Goal: Information Seeking & Learning: Learn about a topic

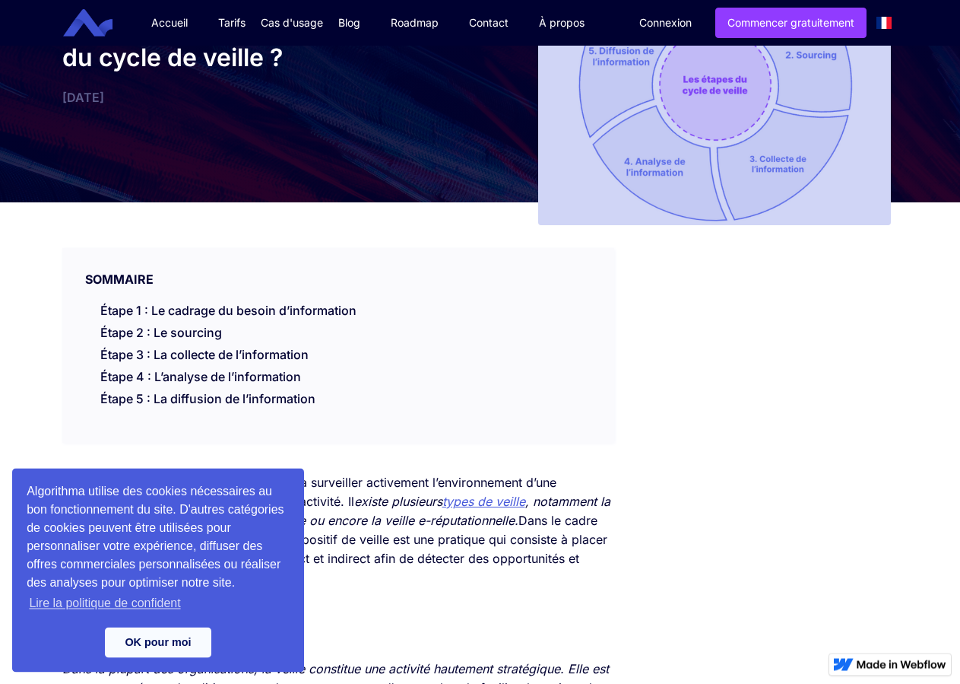
scroll to position [155, 0]
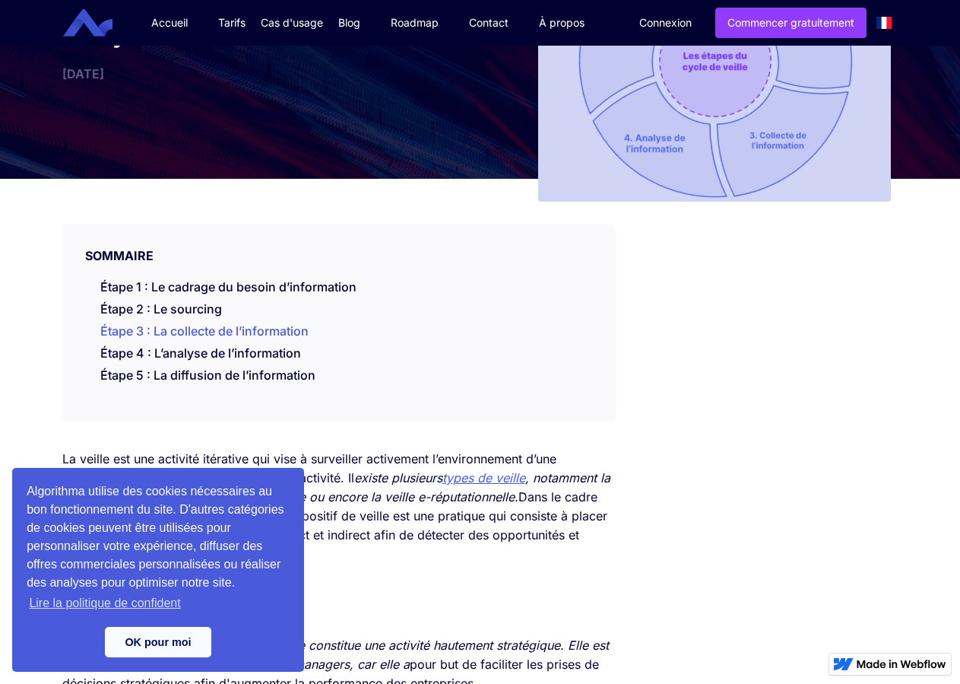
click at [571, 338] on li "Étape 3 : La collecte de l’information" at bounding box center [353, 333] width 507 height 22
click at [449, 347] on li "Étape 4 : L’analyse de l’information" at bounding box center [353, 355] width 507 height 22
click at [158, 627] on div "Algorithma utilise des cookies nécessaires au bon fonctionnement du site. D'aut…" at bounding box center [158, 570] width 292 height 204
click at [160, 633] on link "OK pour moi" at bounding box center [158, 642] width 106 height 30
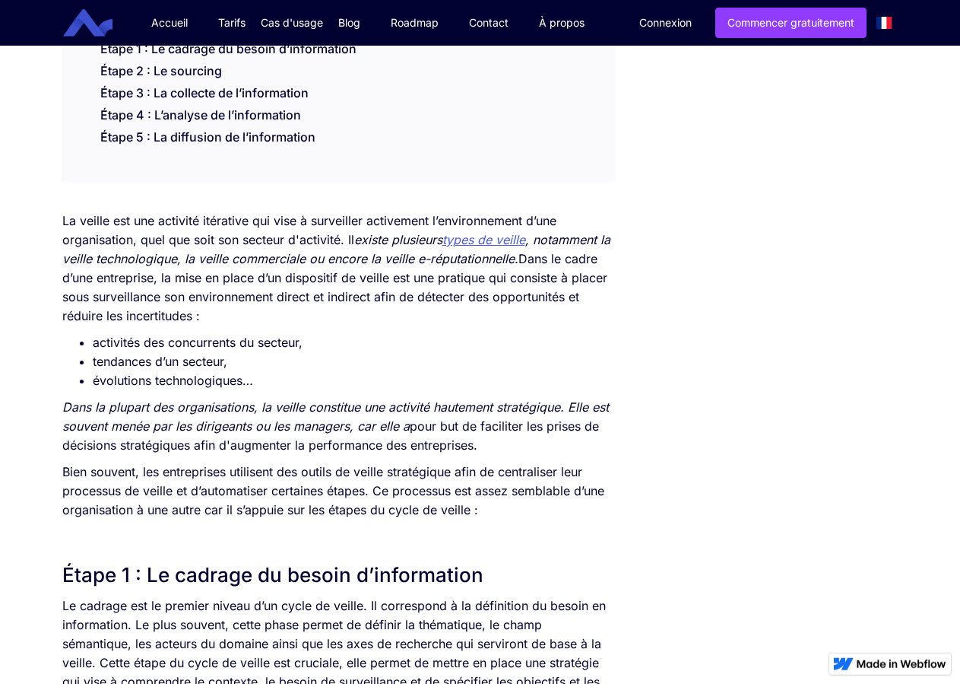
scroll to position [388, 0]
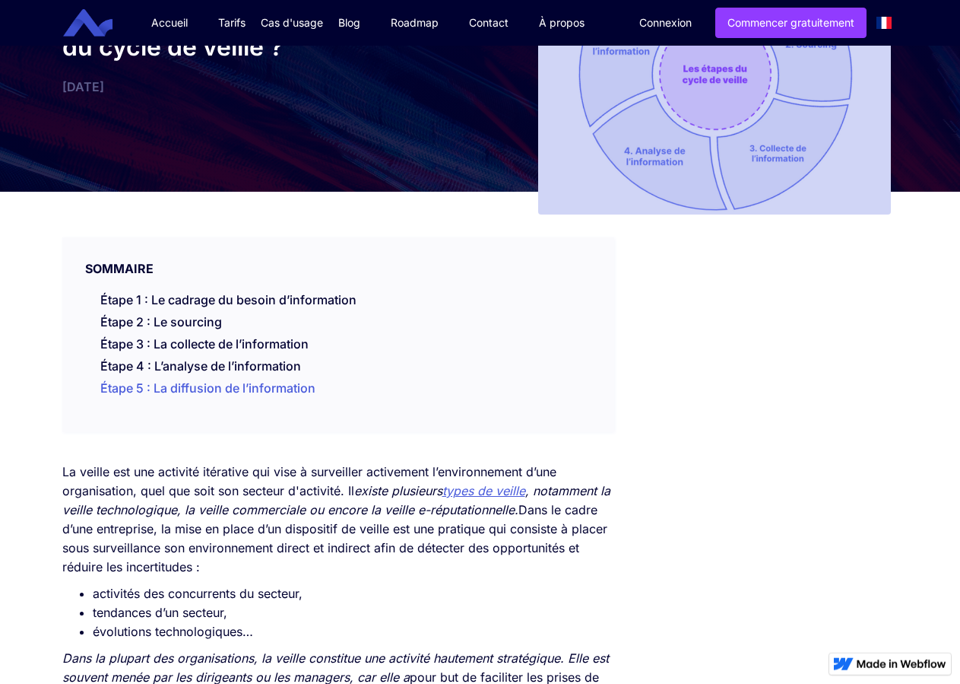
scroll to position [155, 0]
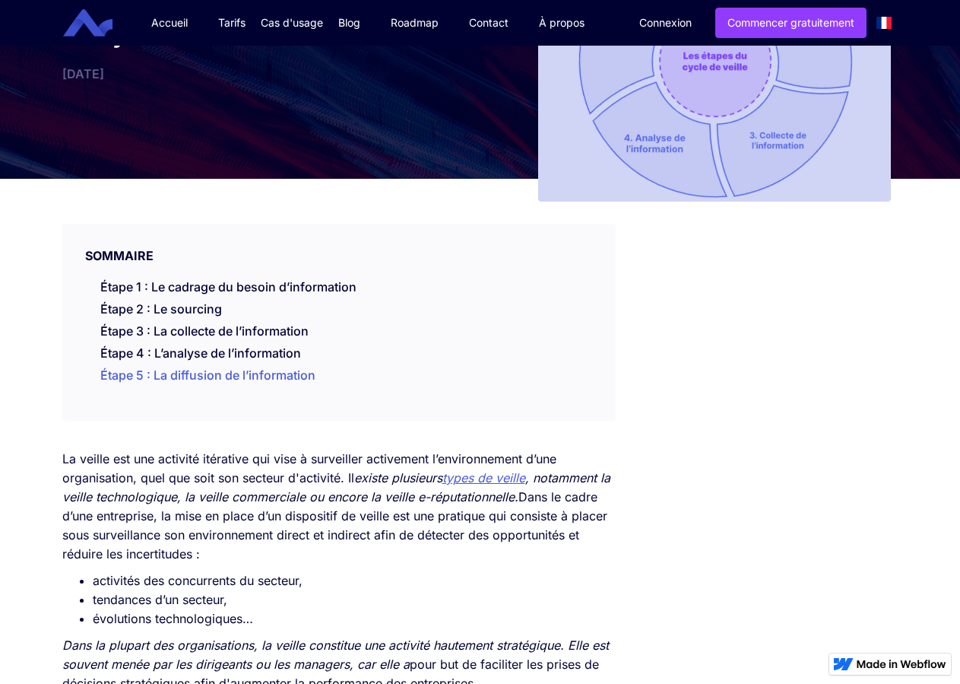
drag, startPoint x: 92, startPoint y: 283, endPoint x: 328, endPoint y: 376, distance: 253.6
click at [328, 376] on ul "Étape 1 : Le cadrage du besoin d’information Étape 2 : Le sourcing Étape 3 : La…" at bounding box center [339, 333] width 538 height 110
copy ul "Étape 1 : Le cadrage du besoin d’information Étape 2 : Le sourcing Étape 3 : La…"
click at [440, 469] on p "La veille est une activité itérative qui vise à surveiller activement l’environ…" at bounding box center [338, 506] width 553 height 114
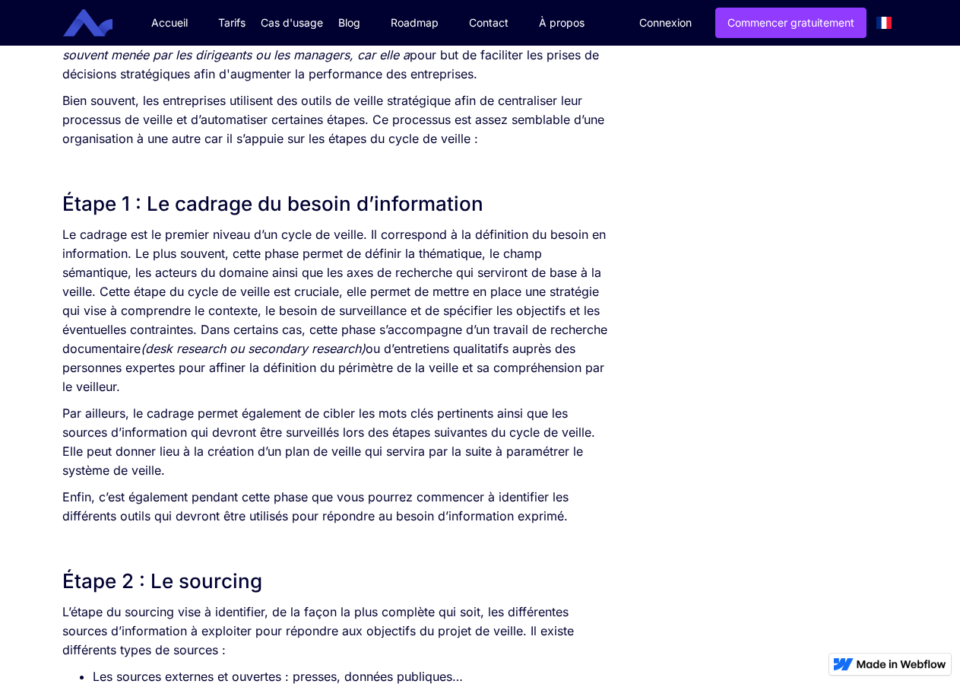
scroll to position [853, 0]
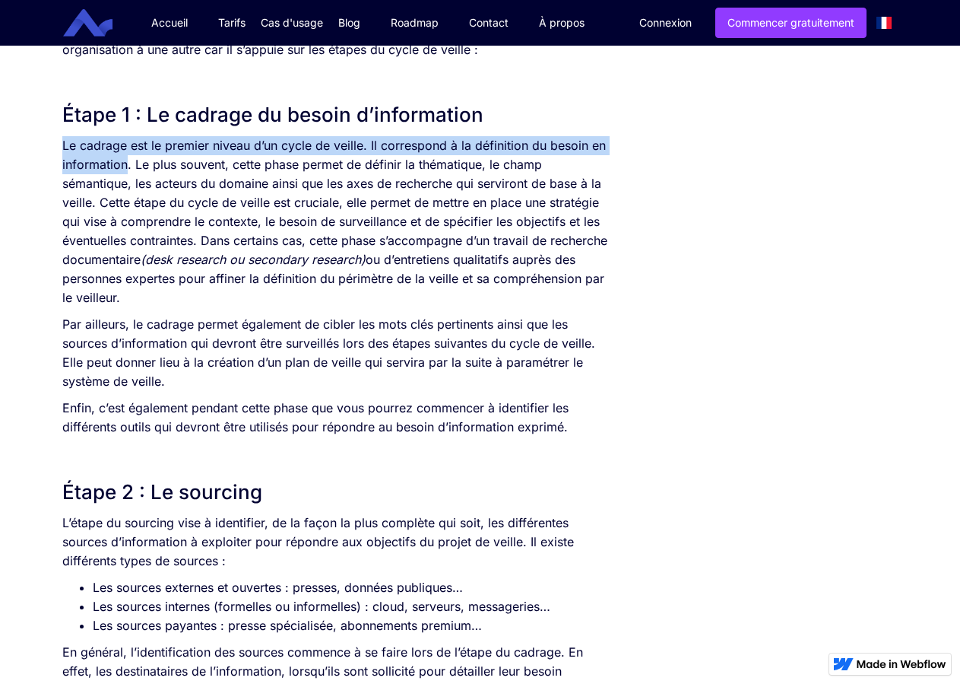
drag, startPoint x: 62, startPoint y: 144, endPoint x: 127, endPoint y: 167, distance: 68.5
click at [127, 167] on p "Le cadrage est le premier niveau d’un cycle de veille. Il correspond à la défin…" at bounding box center [338, 221] width 553 height 171
click at [103, 148] on p "Le cadrage est le premier niveau d’un cycle de veille. Il correspond à la défin…" at bounding box center [338, 221] width 553 height 171
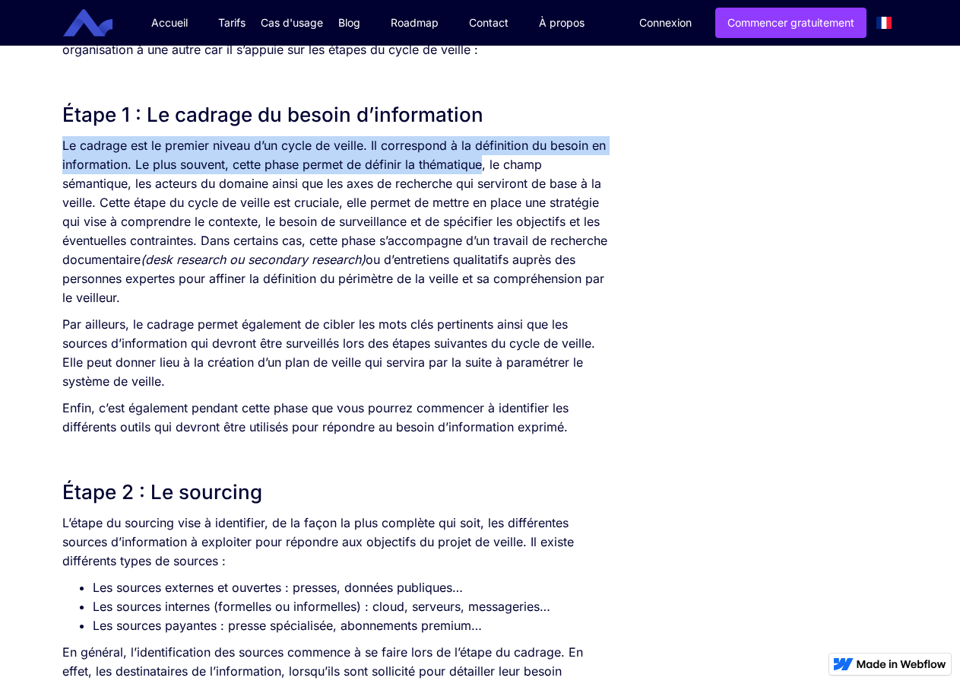
drag, startPoint x: 62, startPoint y: 141, endPoint x: 481, endPoint y: 160, distance: 418.7
click at [481, 160] on p "Le cadrage est le premier niveau d’un cycle de veille. Il correspond à la défin…" at bounding box center [338, 221] width 553 height 171
copy p "Le cadrage est le premier niveau d’un cycle de veille. Il correspond à la défin…"
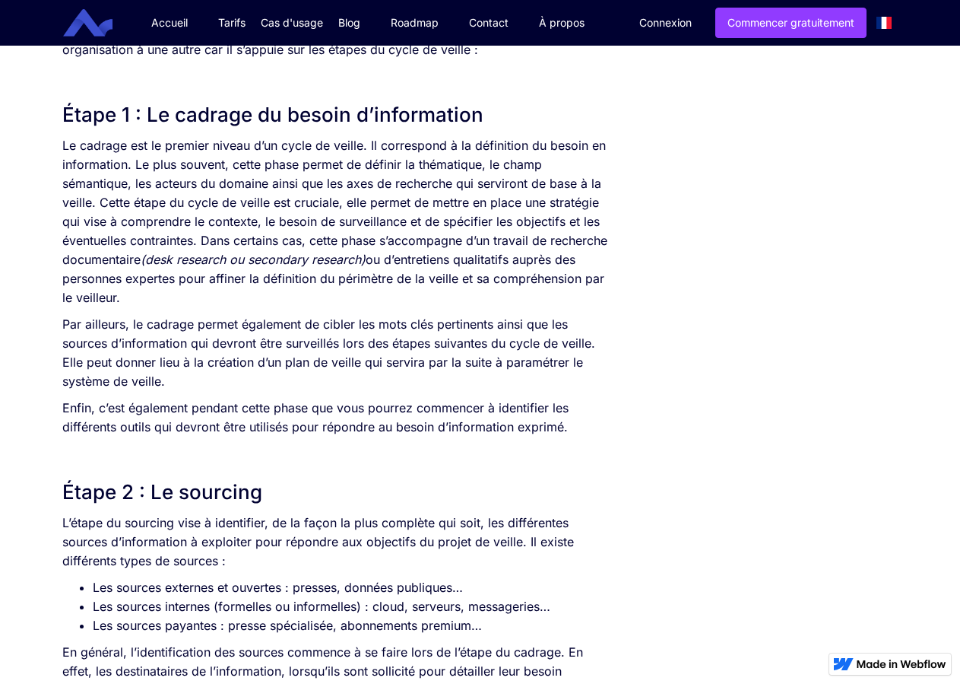
click at [240, 227] on p "Le cadrage est le premier niveau d’un cycle de veille. Il correspond à la défin…" at bounding box center [338, 221] width 553 height 171
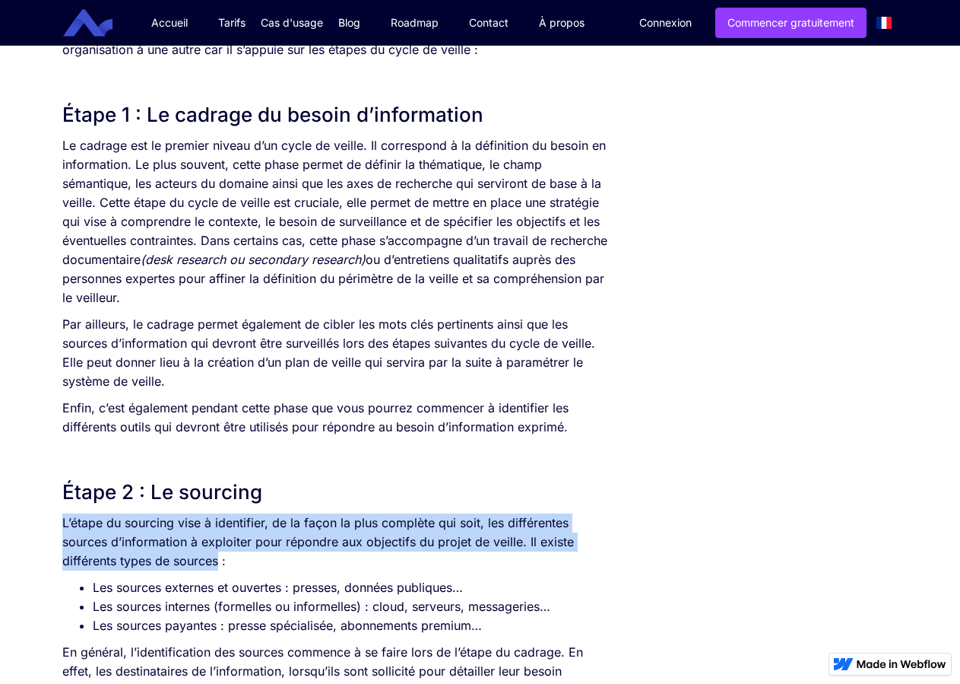
drag, startPoint x: 62, startPoint y: 523, endPoint x: 220, endPoint y: 557, distance: 160.9
click at [220, 557] on p "L’étape du sourcing vise à identifier, de la façon la plus complète qui soit, l…" at bounding box center [338, 541] width 553 height 57
copy p "L’étape du sourcing vise à identifier, de la façon la plus complète qui soit, l…"
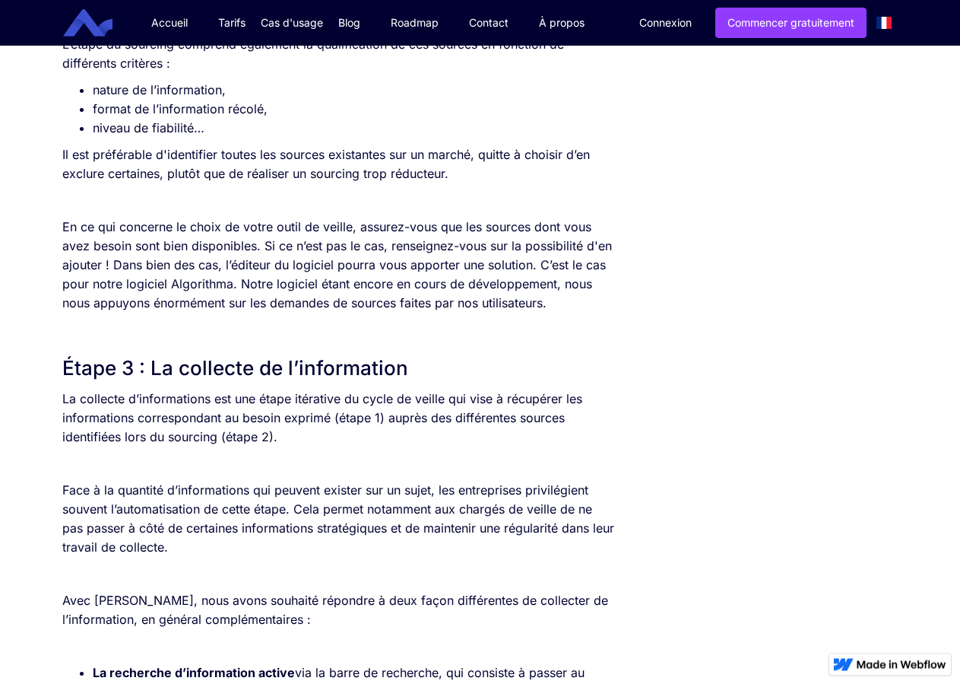
scroll to position [1706, 0]
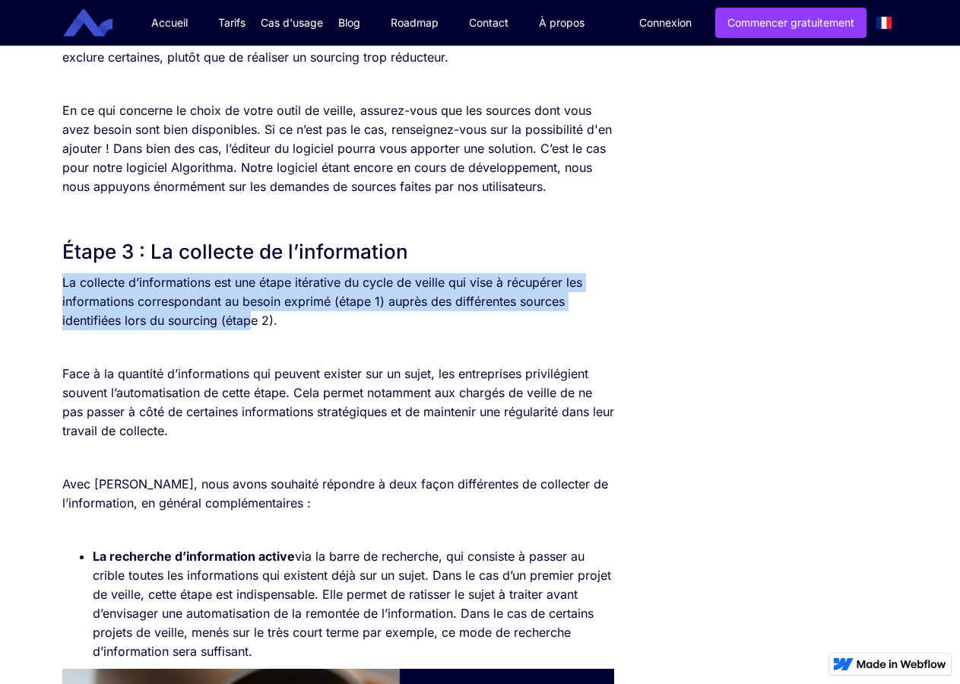
drag, startPoint x: 64, startPoint y: 278, endPoint x: 252, endPoint y: 322, distance: 193.5
click at [252, 322] on p "La collecte d’informations est une étape itérative du cycle de veille qui vise …" at bounding box center [338, 301] width 553 height 57
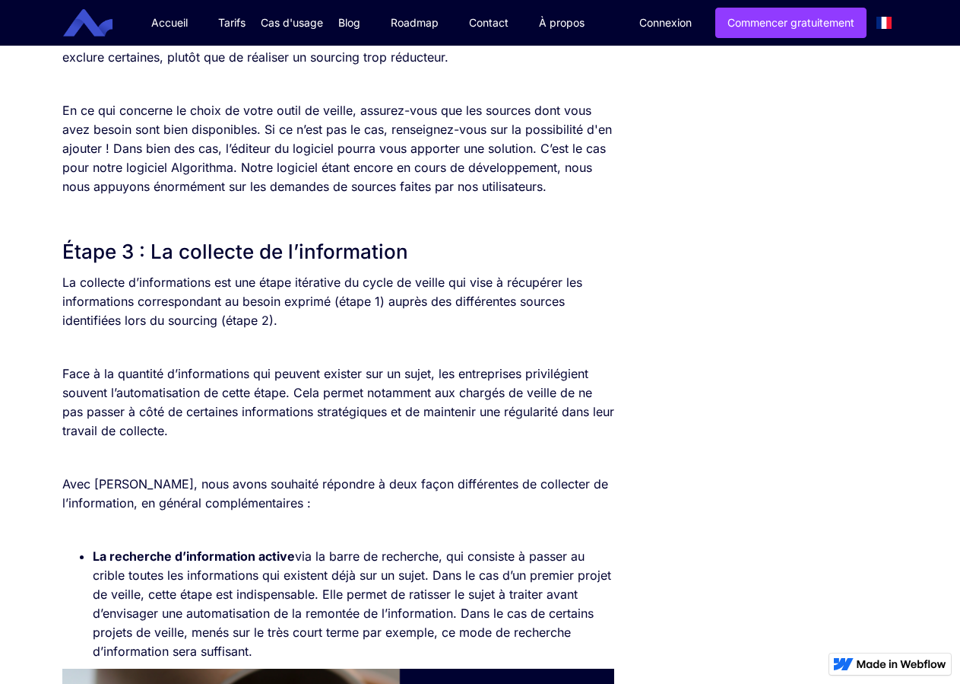
click at [296, 320] on p "La collecte d’informations est une étape itérative du cycle de veille qui vise …" at bounding box center [338, 301] width 553 height 57
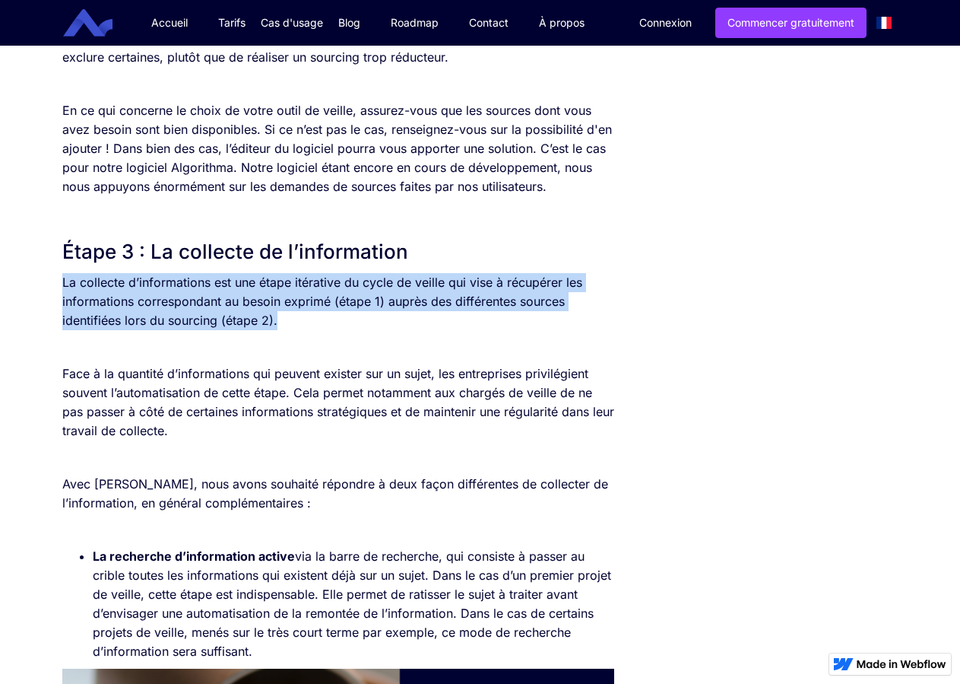
drag, startPoint x: 278, startPoint y: 322, endPoint x: 58, endPoint y: 280, distance: 223.9
click at [58, 280] on div "SOMMAIRE Étape 1 : Le cadrage du besoin d’information Étape 2 : Le sourcing Éta…" at bounding box center [339, 501] width 568 height 3749
copy p "La collecte d’informations est une étape itérative du cycle de veille qui vise …"
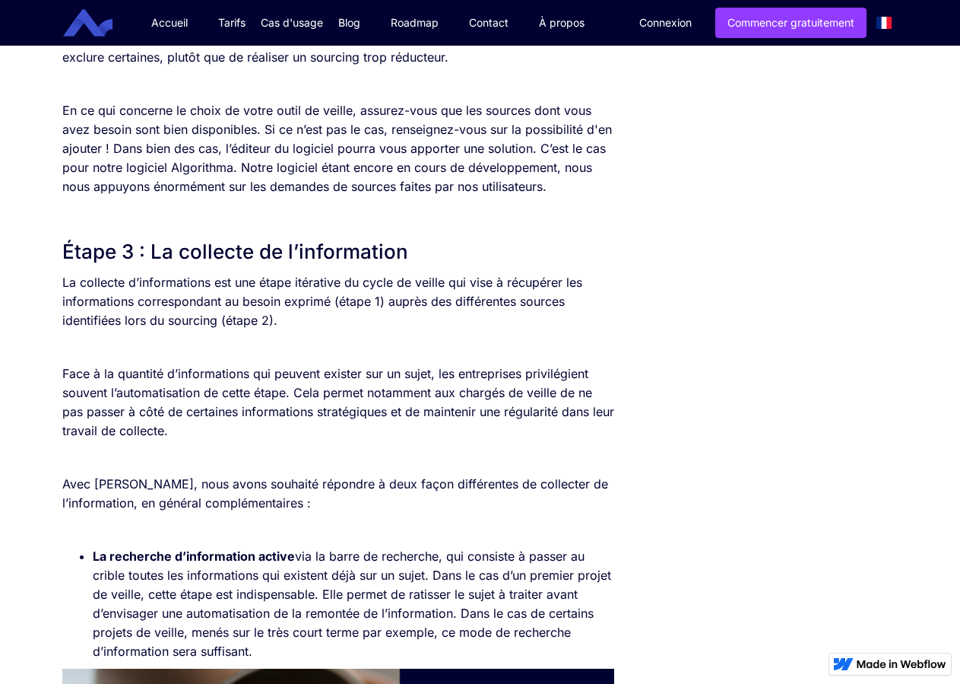
click at [314, 350] on p "‍" at bounding box center [338, 347] width 553 height 19
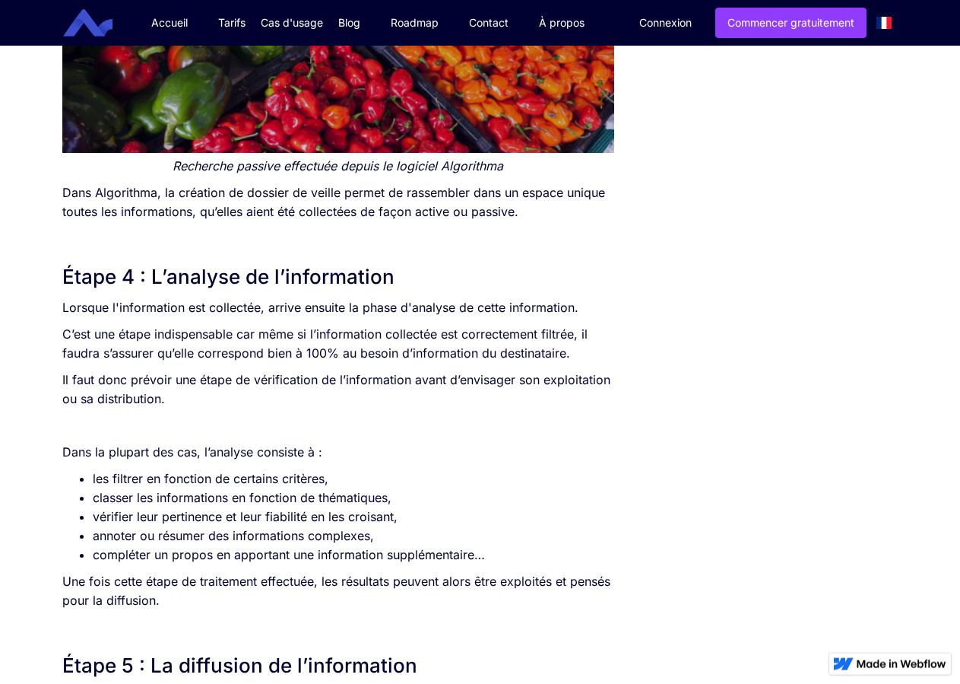
scroll to position [2948, 0]
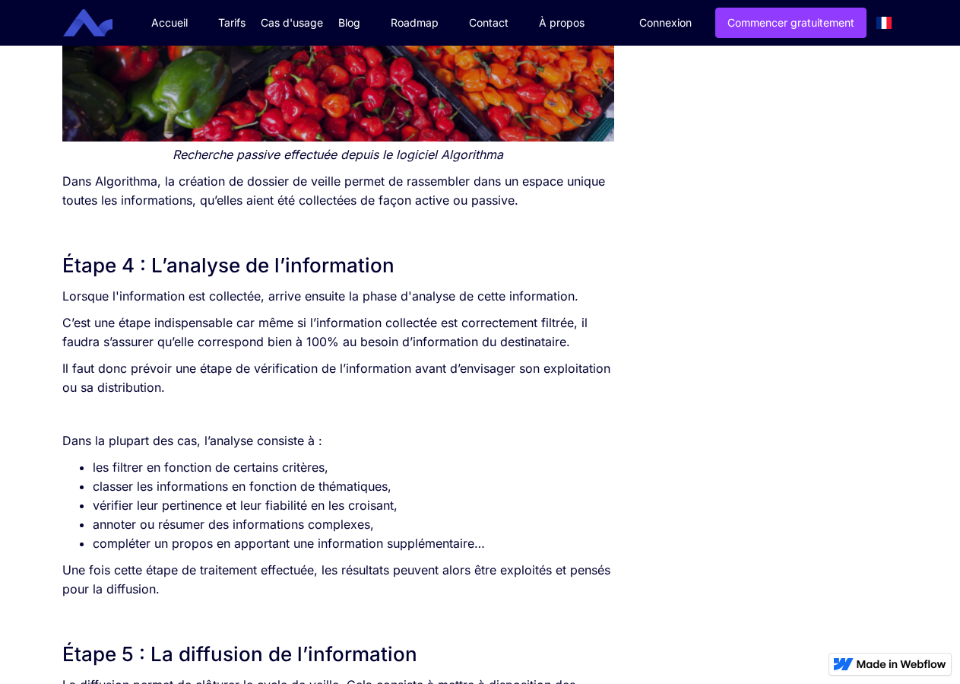
drag, startPoint x: 63, startPoint y: 295, endPoint x: 586, endPoint y: 294, distance: 522.4
click at [586, 294] on p "Lorsque l'information est collectée, arrive ensuite la phase d'analyse de cette…" at bounding box center [338, 296] width 553 height 19
copy p "Lorsque l'information est collectée, arrive ensuite la phase d'analyse de cette…"
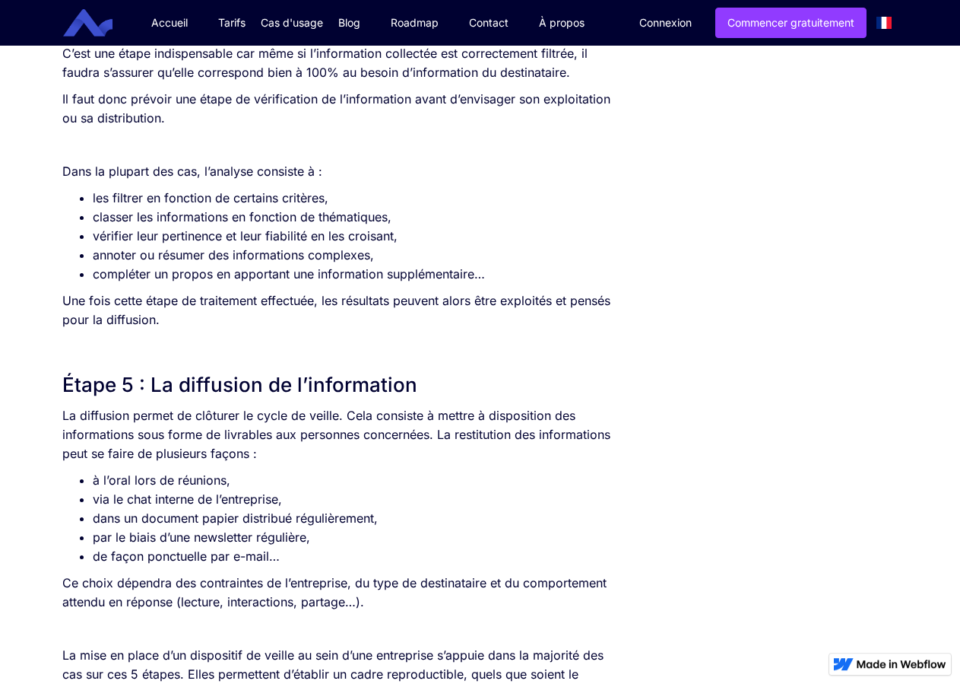
scroll to position [3413, 0]
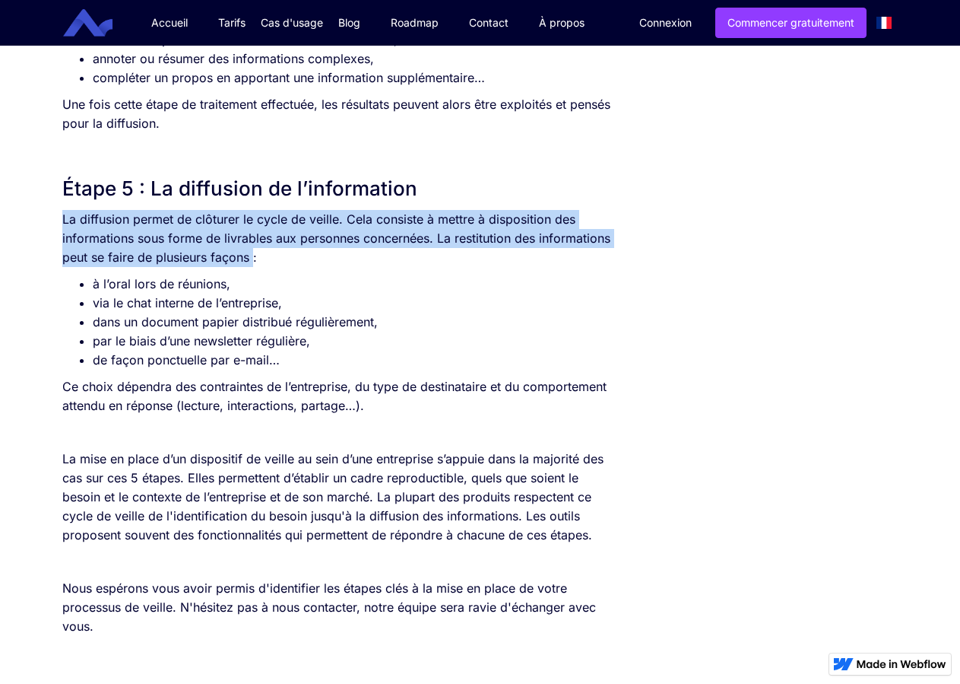
drag, startPoint x: 63, startPoint y: 216, endPoint x: 254, endPoint y: 262, distance: 196.4
click at [254, 262] on p "La diffusion permet de clôturer le cycle de veille. Cela consiste à mettre à di…" at bounding box center [338, 238] width 553 height 57
copy p "La diffusion permet de clôturer le cycle de veille. Cela consiste à mettre à di…"
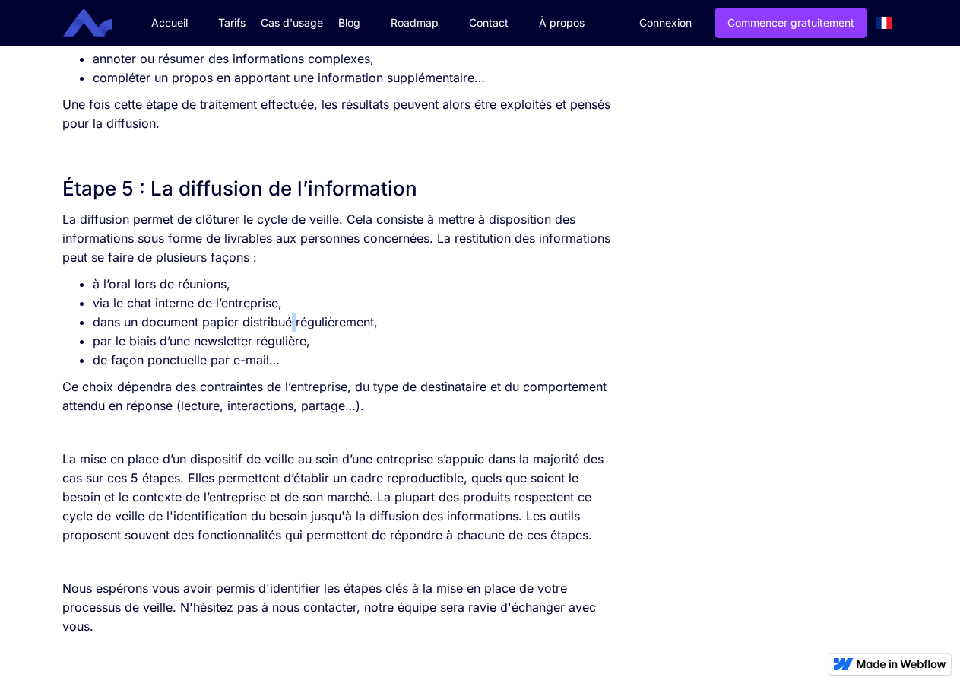
click at [296, 329] on li "dans un document papier distribué régulièrement," at bounding box center [354, 322] width 522 height 19
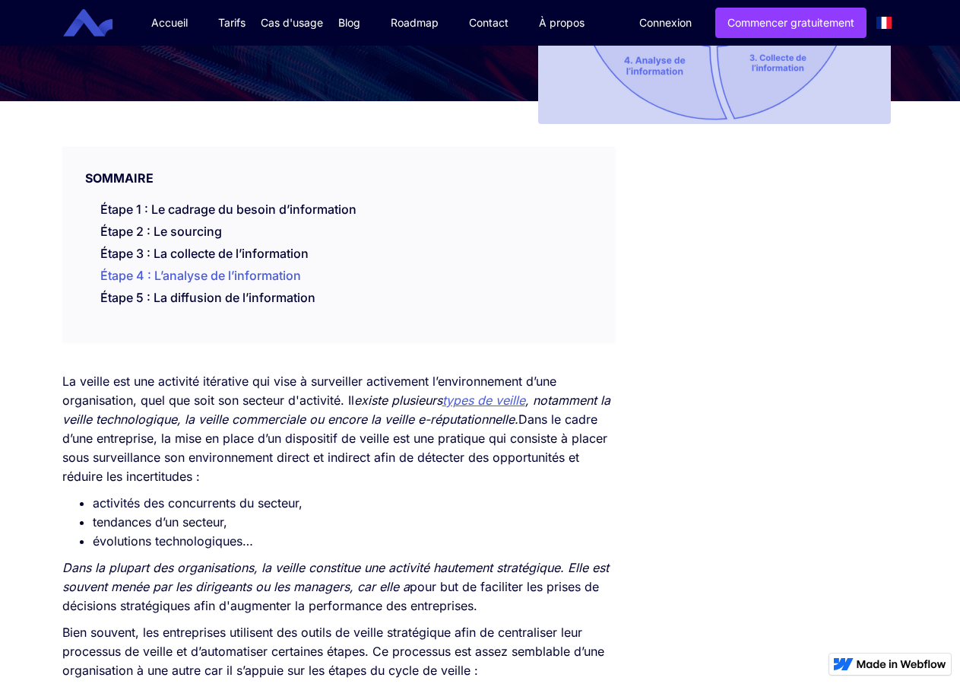
scroll to position [0, 0]
